Goal: Communication & Community: Answer question/provide support

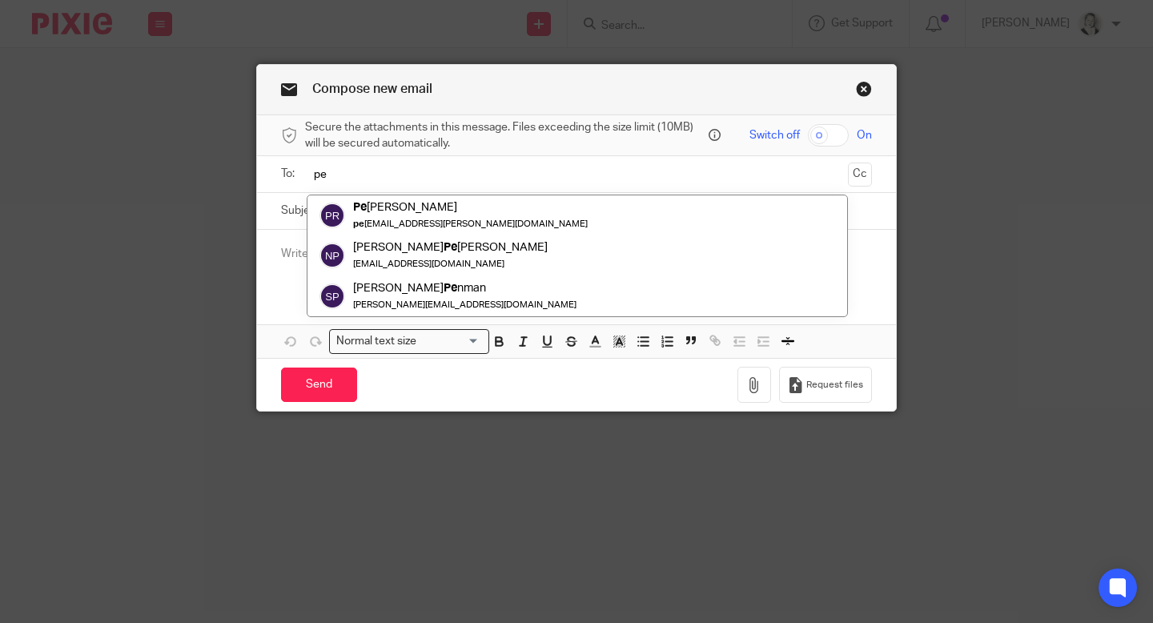
type input "p"
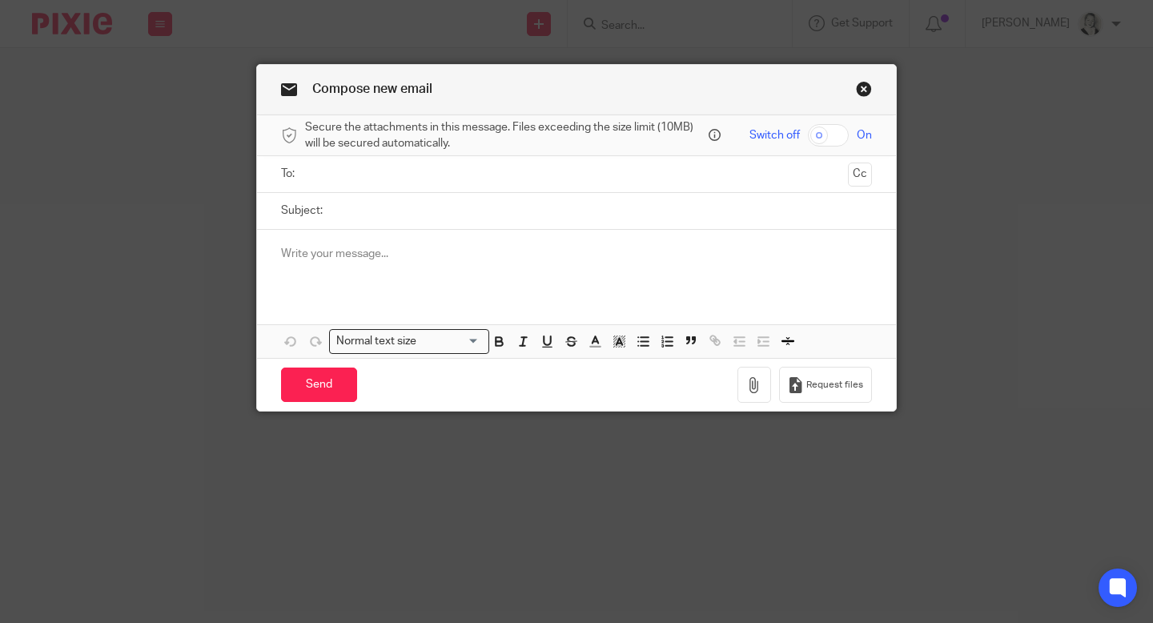
click at [869, 94] on link "Close this dialog window" at bounding box center [864, 92] width 16 height 22
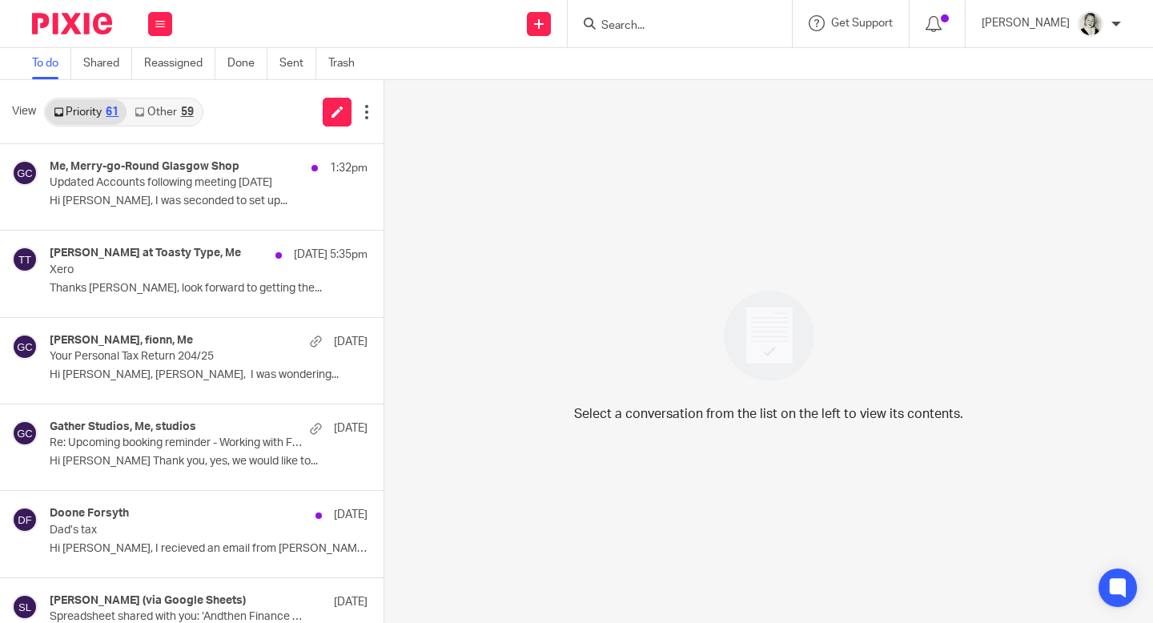
click at [174, 108] on link "Other 59" at bounding box center [164, 112] width 74 height 26
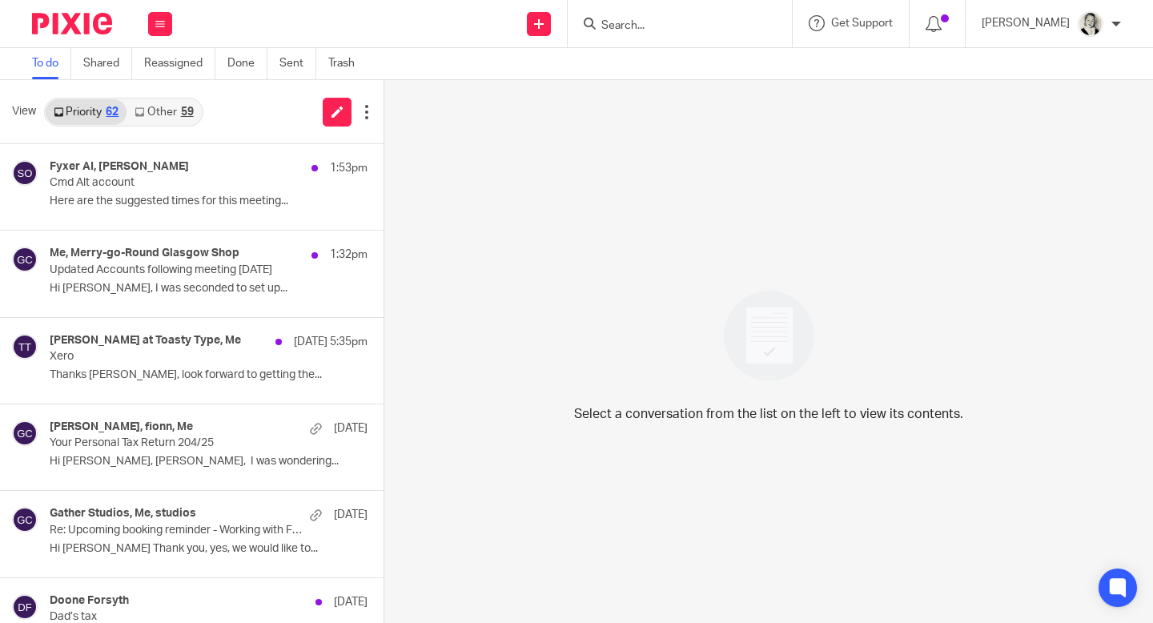
click at [182, 111] on div "59" at bounding box center [187, 112] width 13 height 11
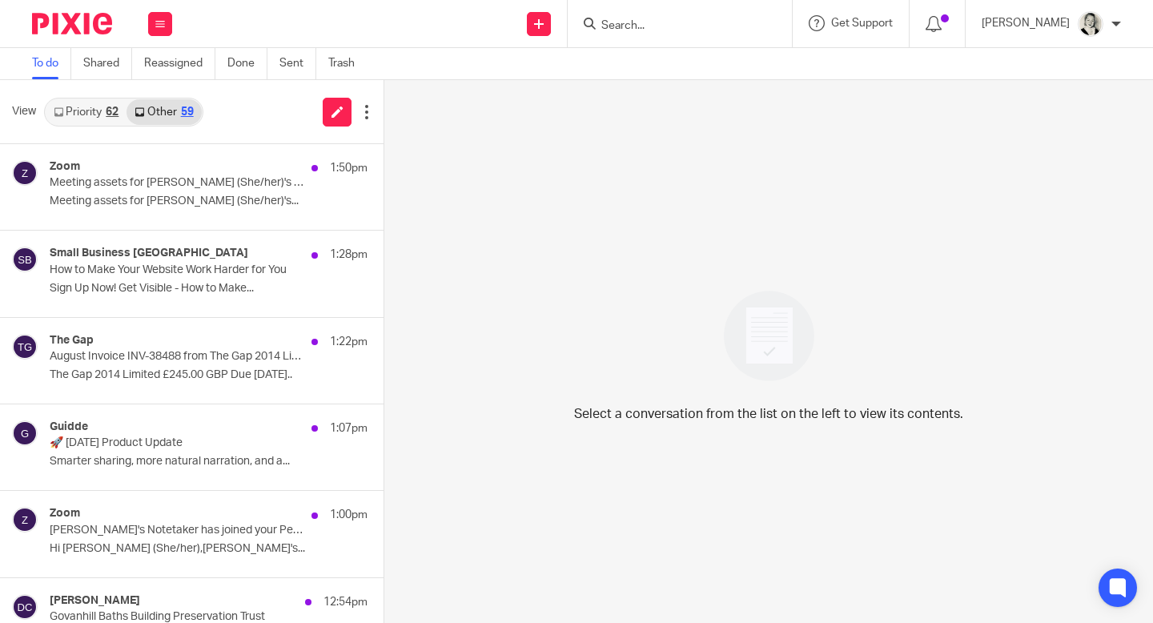
click at [117, 111] on div "62" at bounding box center [112, 112] width 13 height 11
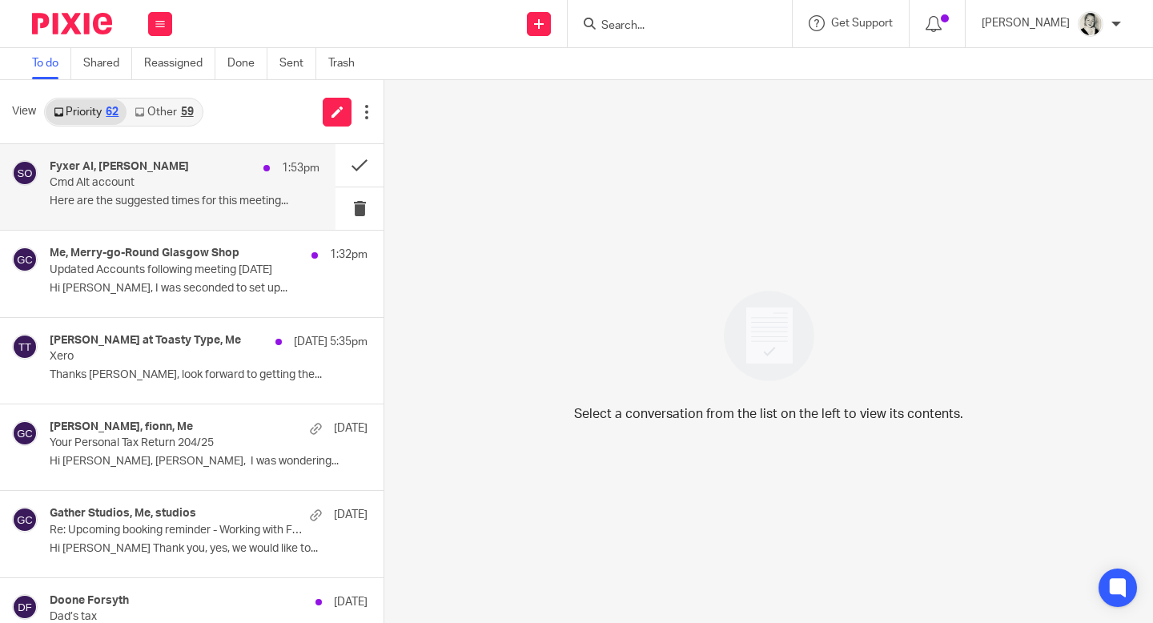
click at [145, 184] on p "Cmd Alt account" at bounding box center [158, 183] width 216 height 14
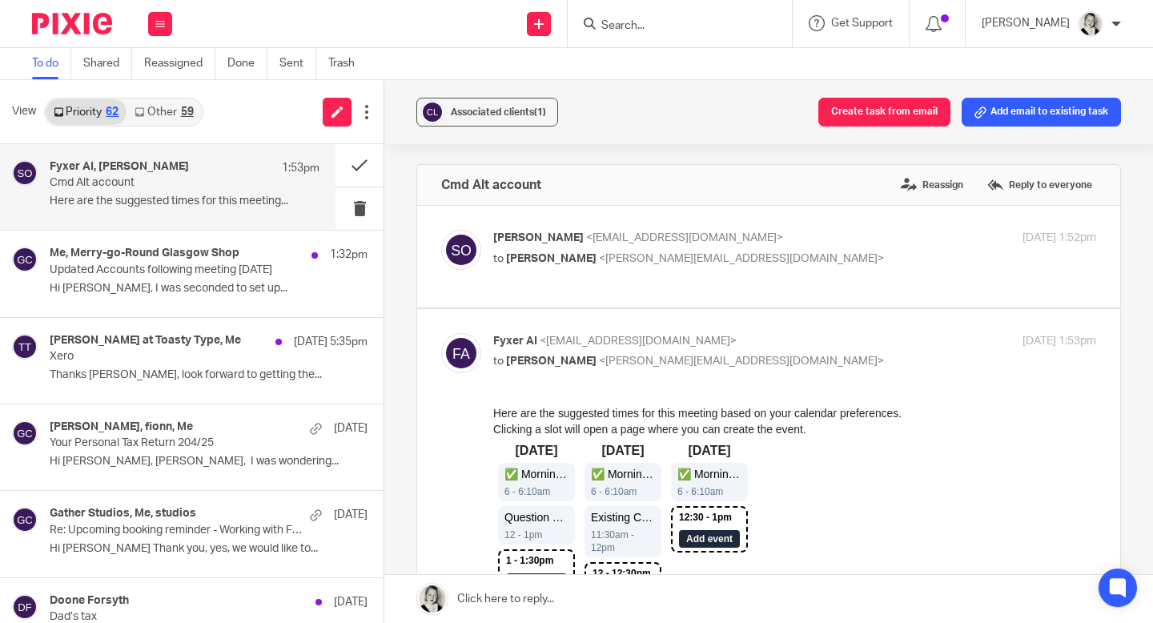
click at [529, 237] on span "[PERSON_NAME]" at bounding box center [538, 237] width 91 height 11
checkbox input "true"
